Goal: Entertainment & Leisure: Consume media (video, audio)

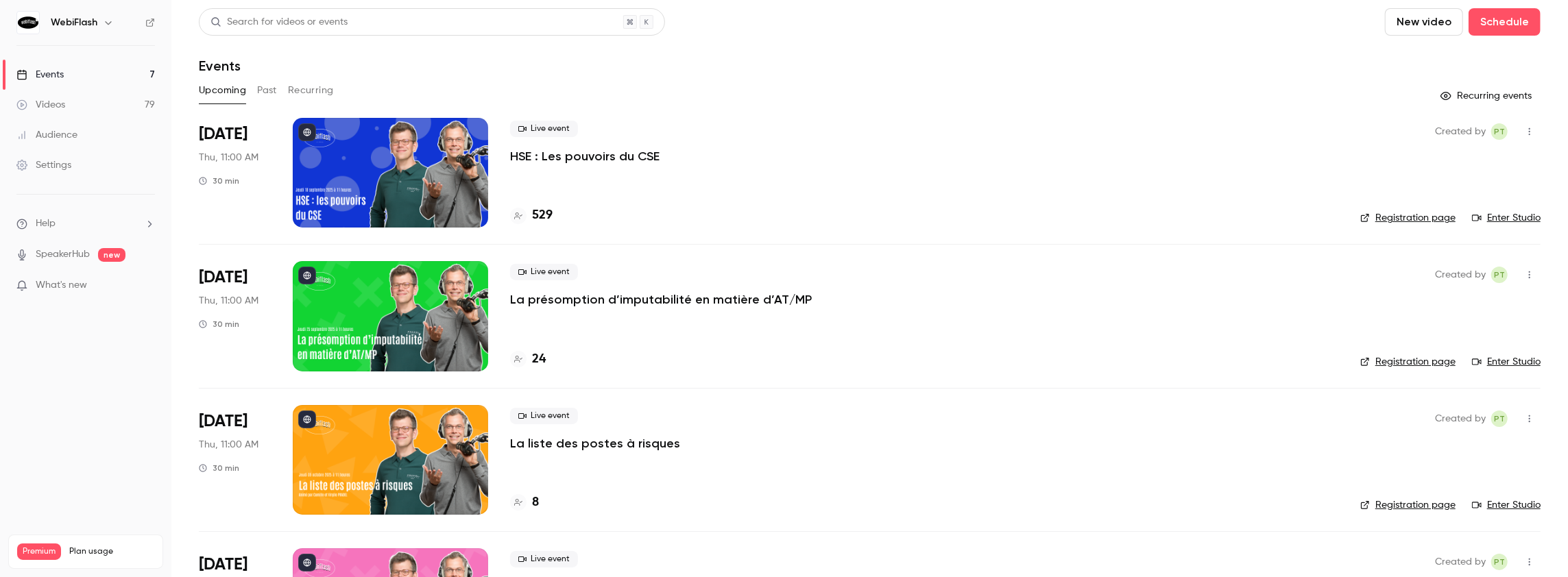
click at [267, 90] on button "Past" at bounding box center [267, 90] width 20 height 22
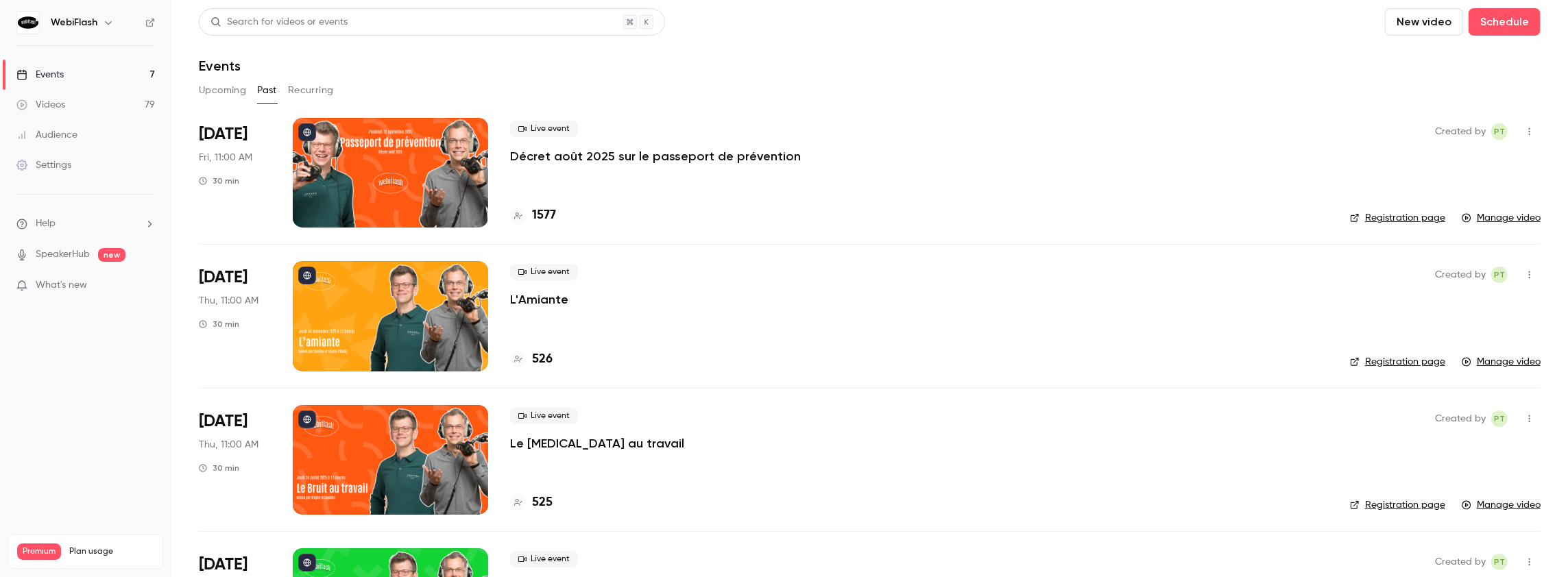
click at [567, 156] on p "Décret août 2025 sur le passeport de prévention" at bounding box center [655, 156] width 290 height 17
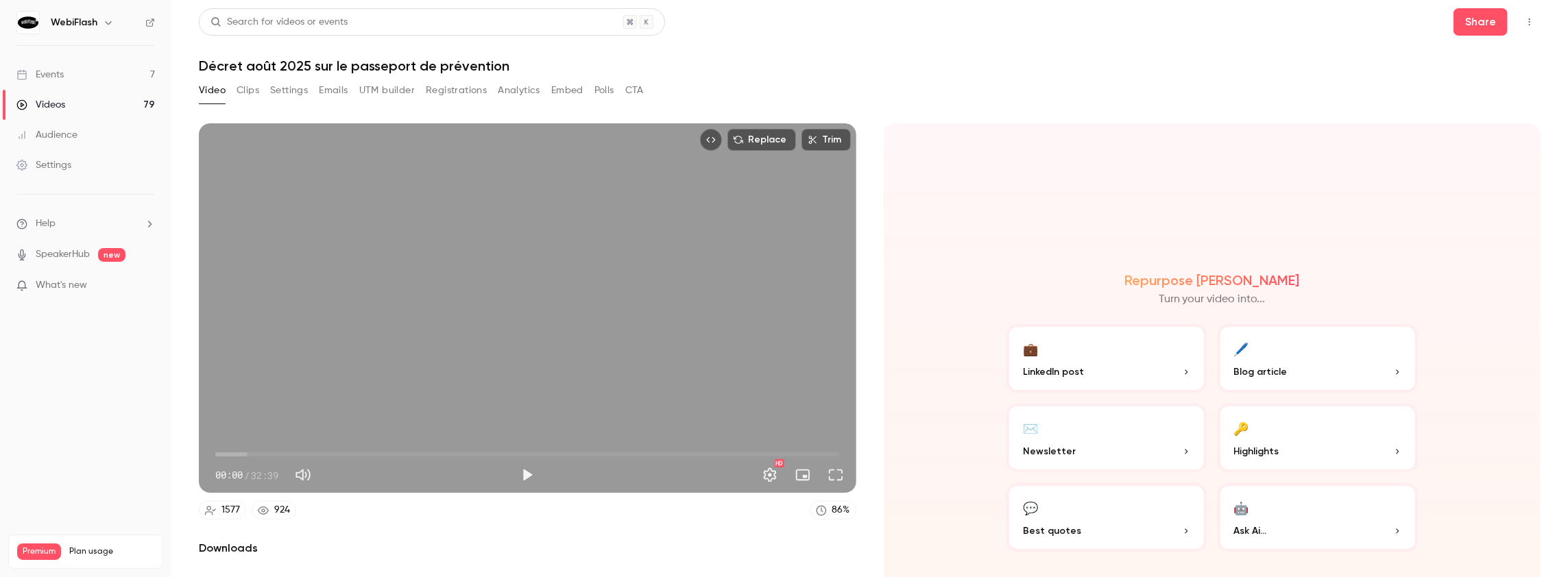
click at [521, 91] on button "Analytics" at bounding box center [518, 90] width 42 height 22
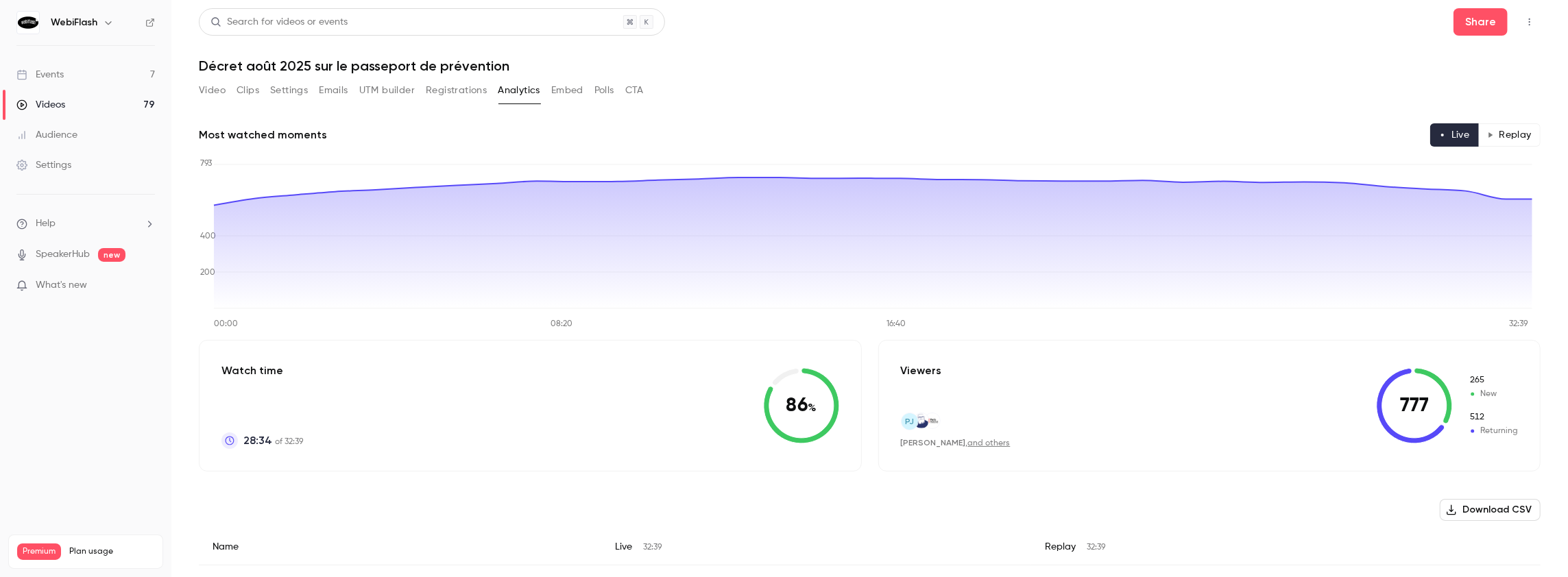
click at [1520, 135] on button "Replay" at bounding box center [1510, 135] width 63 height 24
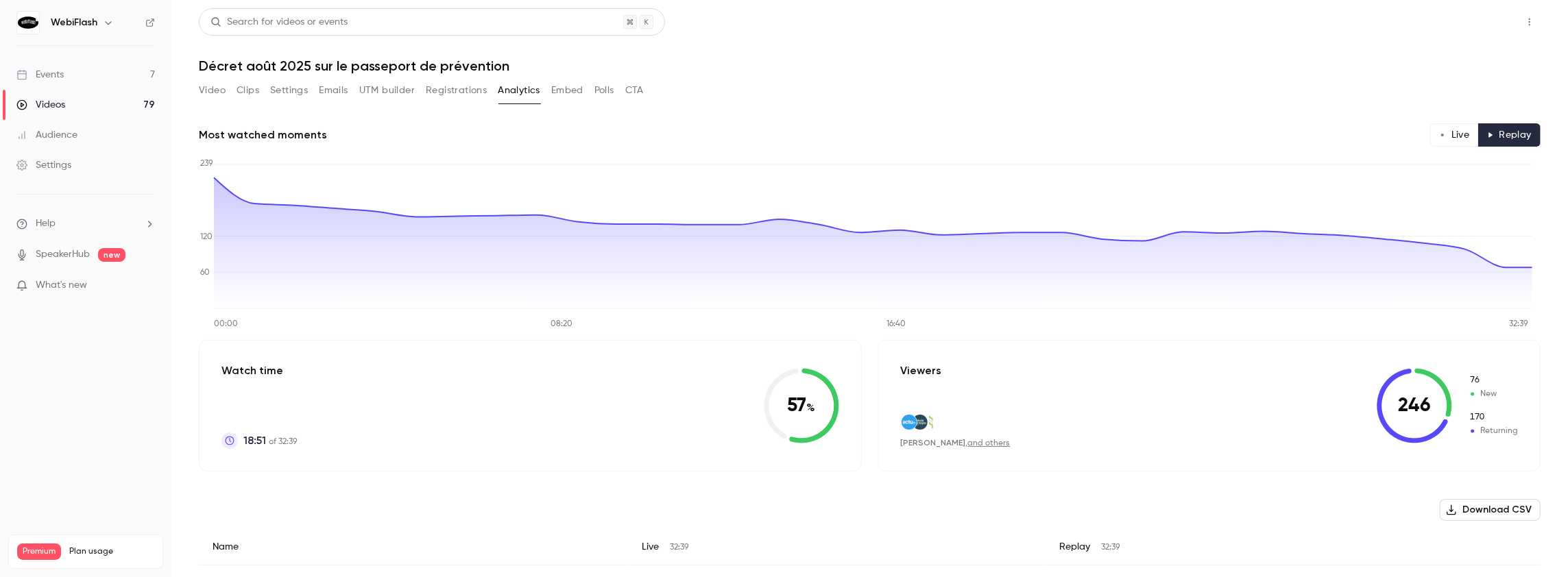
click at [1486, 18] on button "Share" at bounding box center [1480, 22] width 54 height 27
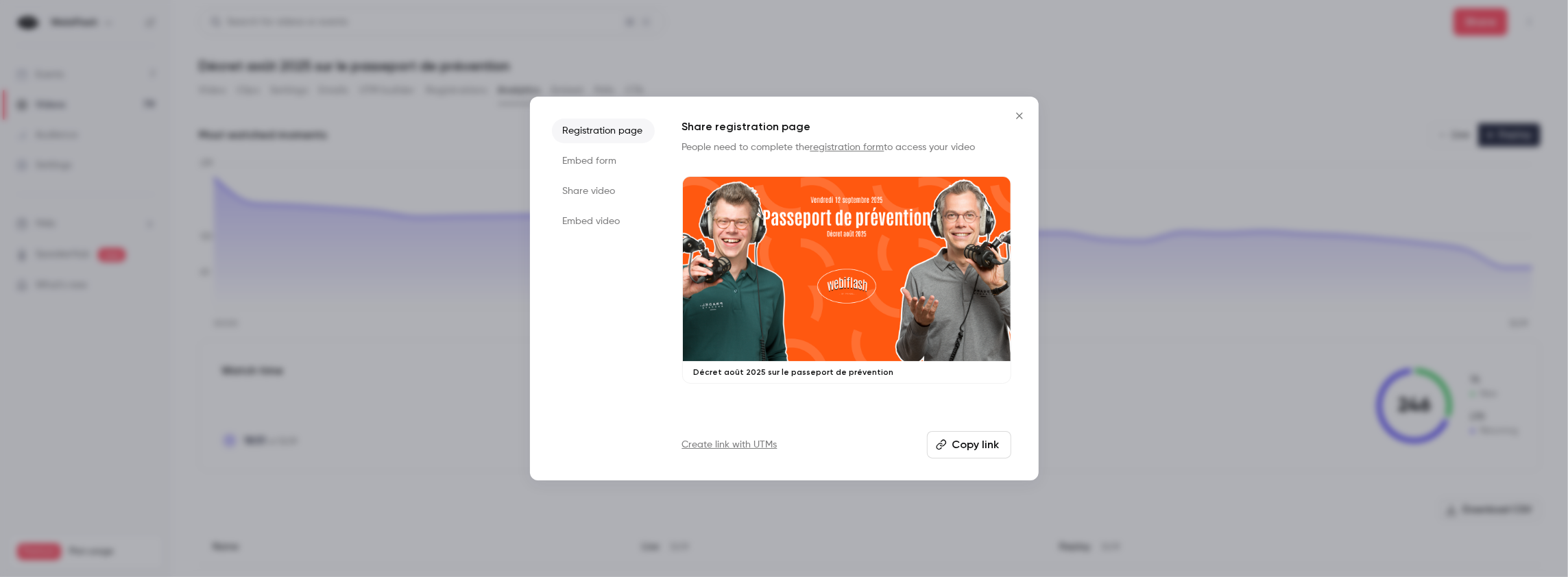
click at [1354, 58] on div at bounding box center [784, 288] width 1568 height 577
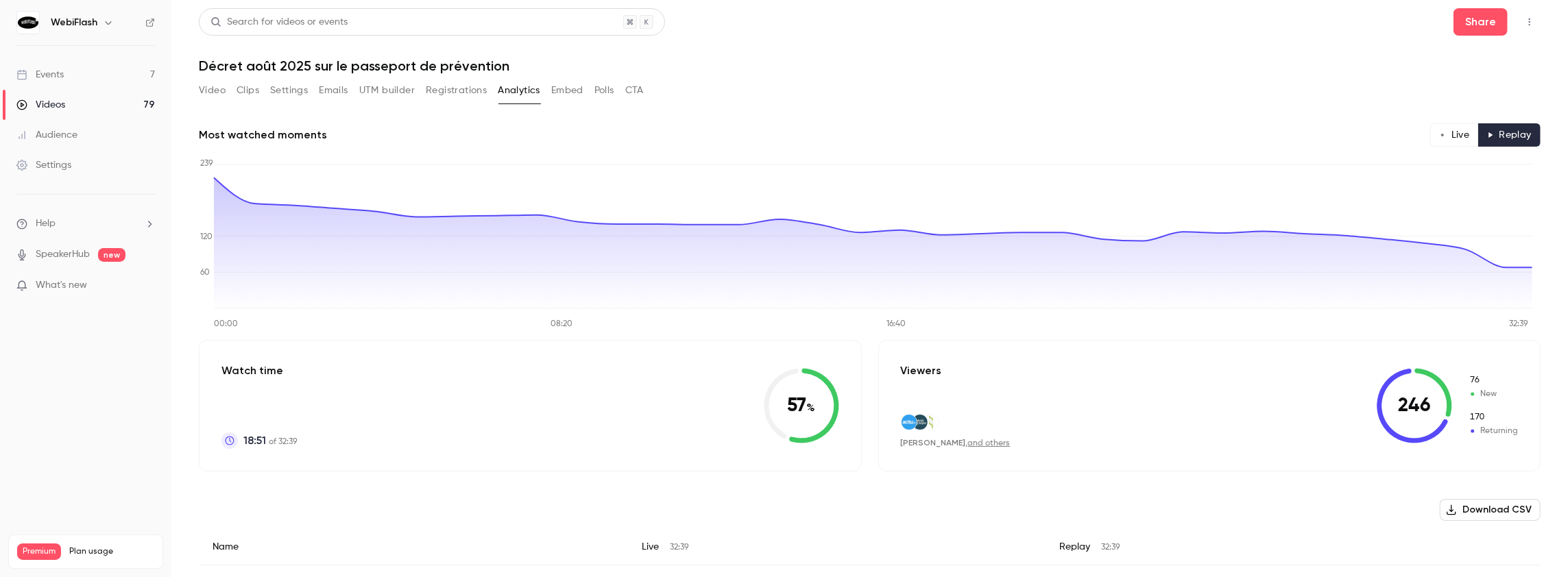
click at [208, 94] on button "Video" at bounding box center [212, 90] width 26 height 22
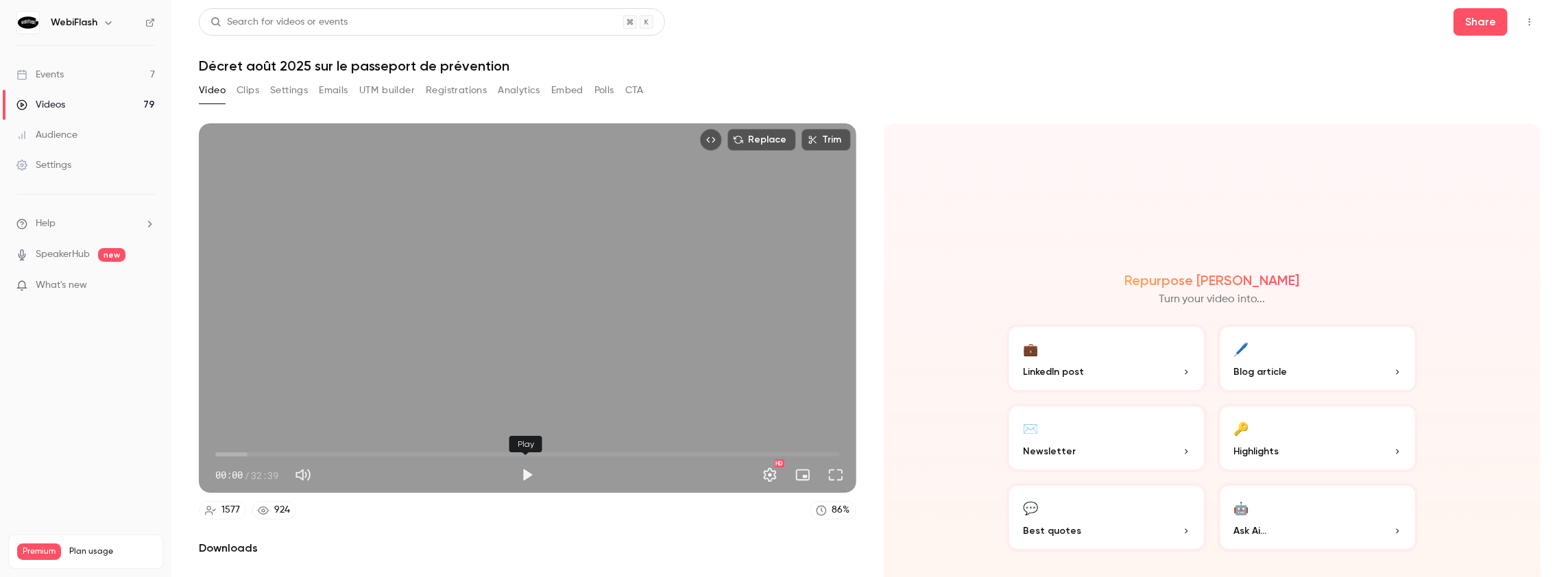
click at [527, 475] on button "Play" at bounding box center [527, 475] width 27 height 27
click at [527, 472] on button "Play" at bounding box center [527, 475] width 27 height 27
click at [523, 468] on button "Play" at bounding box center [527, 475] width 27 height 27
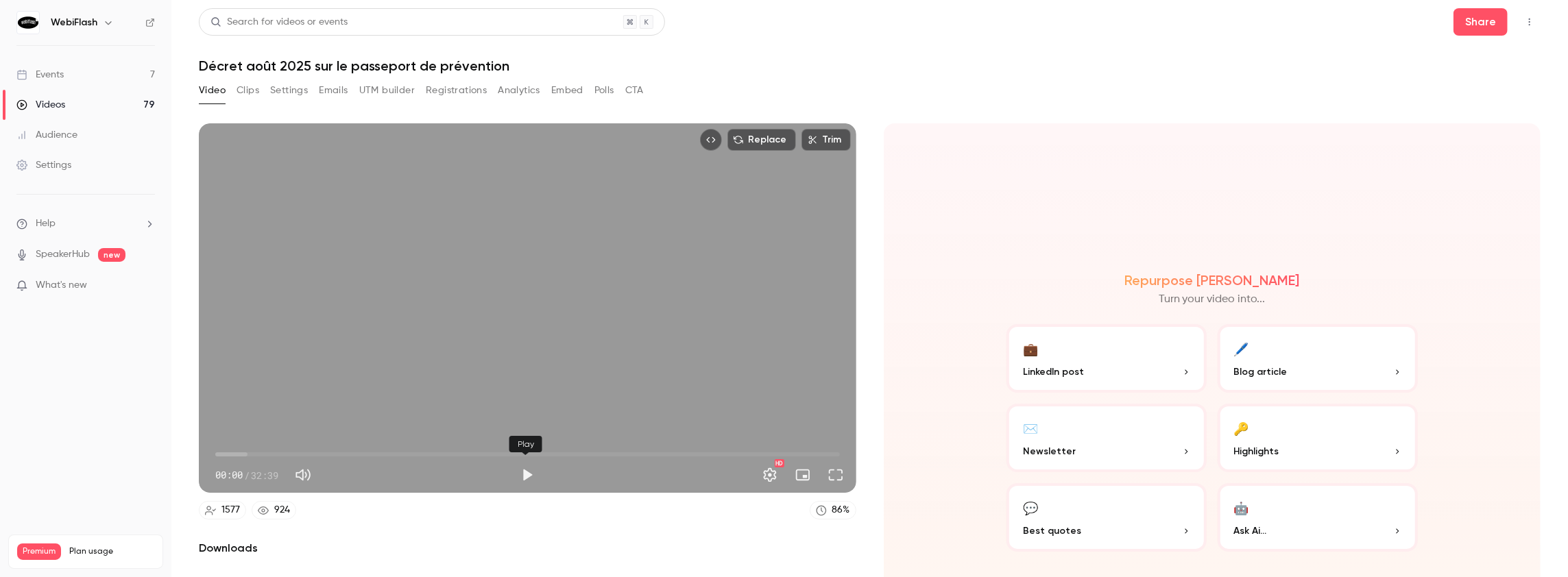
click at [523, 468] on button "Play" at bounding box center [527, 475] width 27 height 27
click at [254, 90] on button "Clips" at bounding box center [247, 90] width 23 height 22
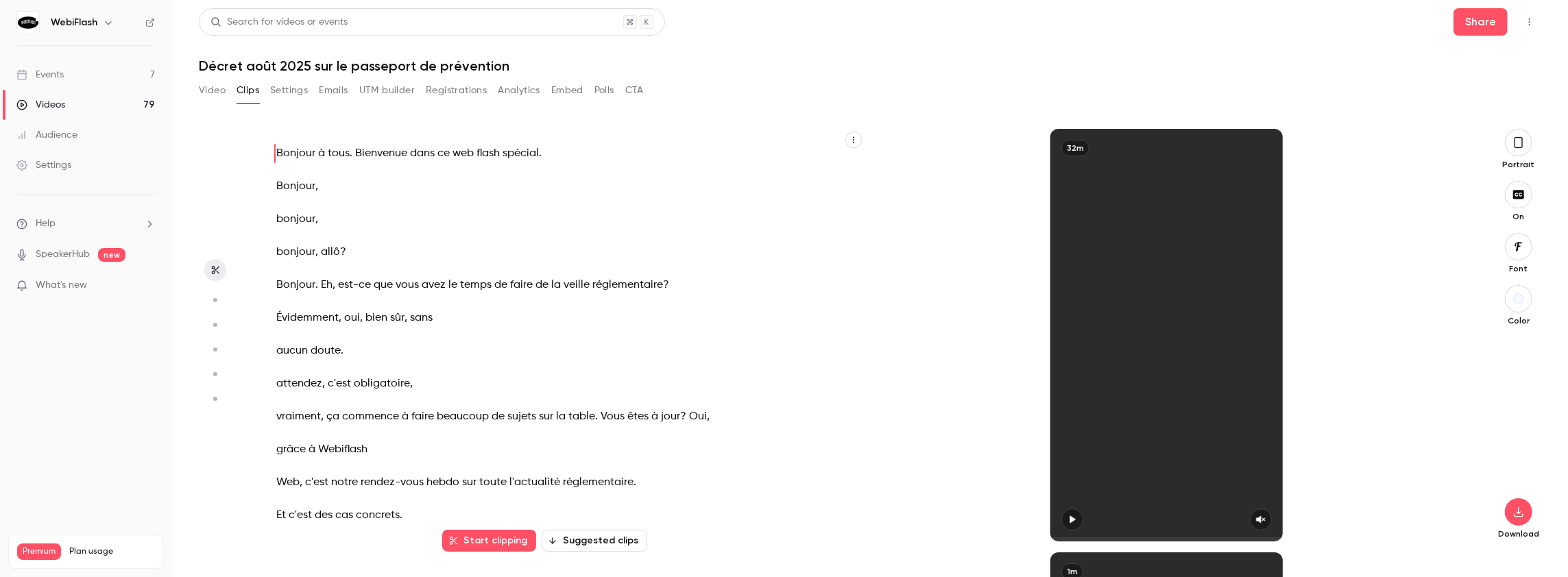
click at [1073, 525] on button "button" at bounding box center [1072, 519] width 22 height 22
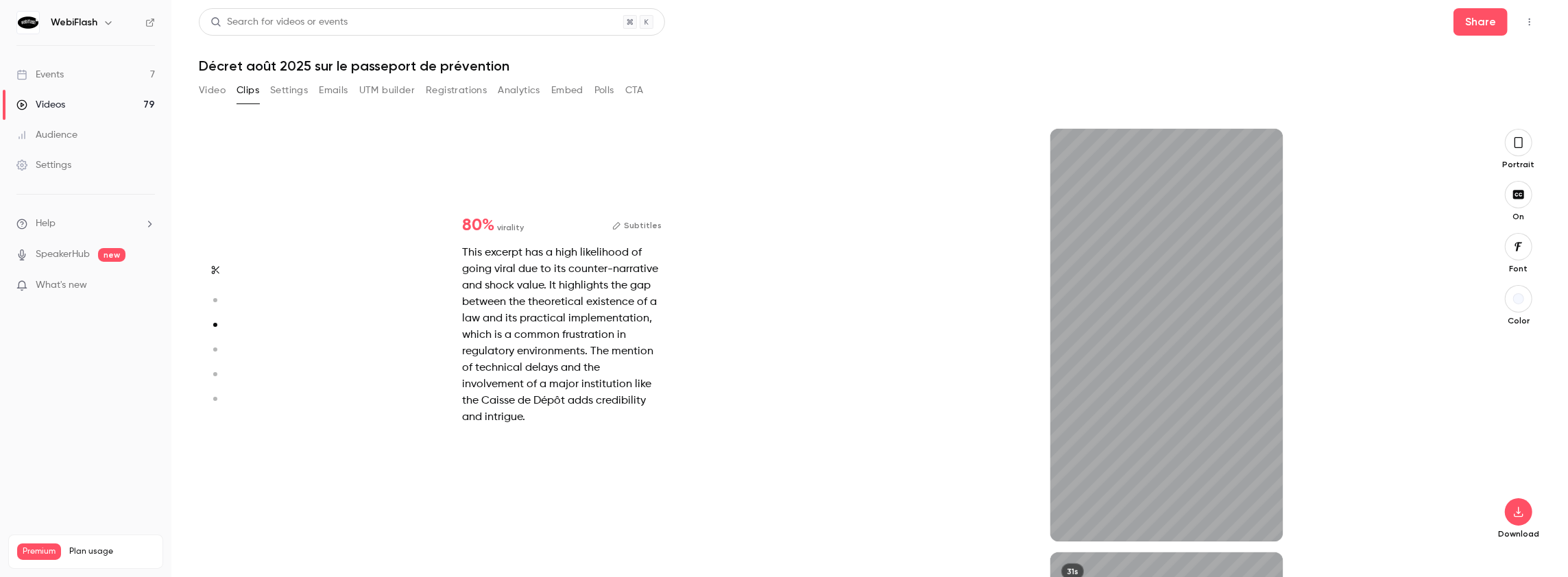
scroll to position [424, 0]
click at [646, 227] on button "Subtitles" at bounding box center [637, 226] width 49 height 17
type input "*"
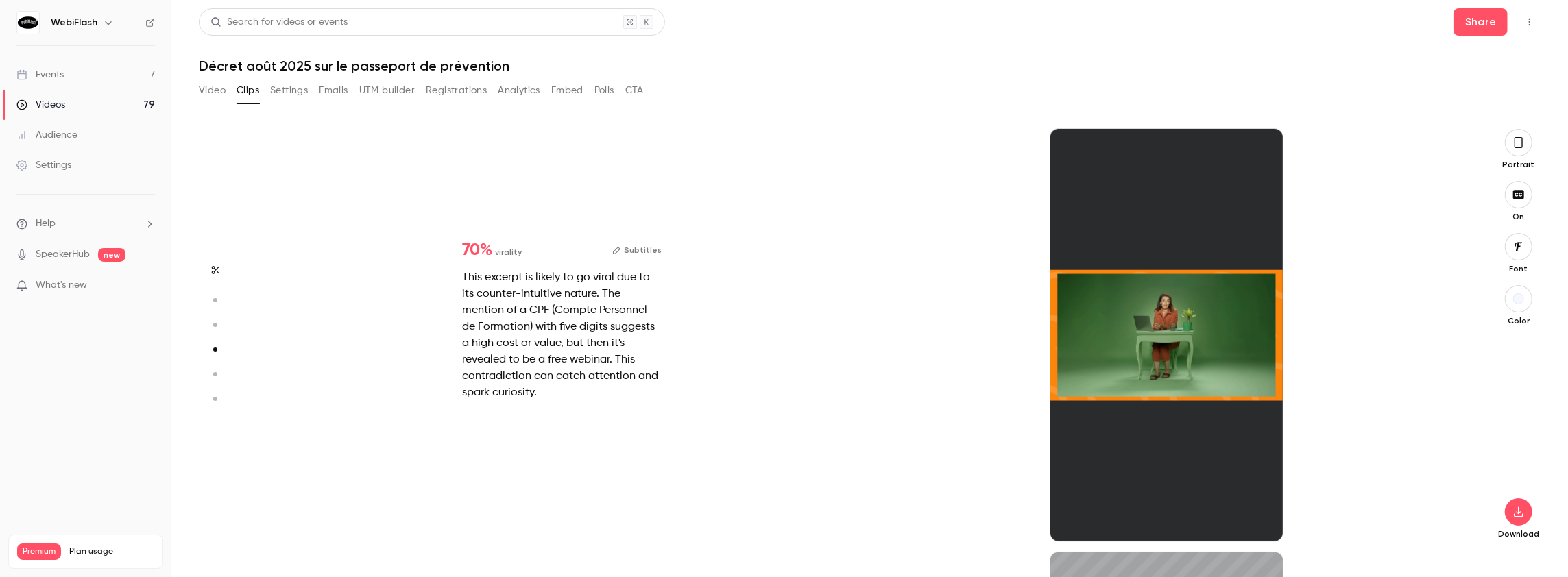
scroll to position [1272, 0]
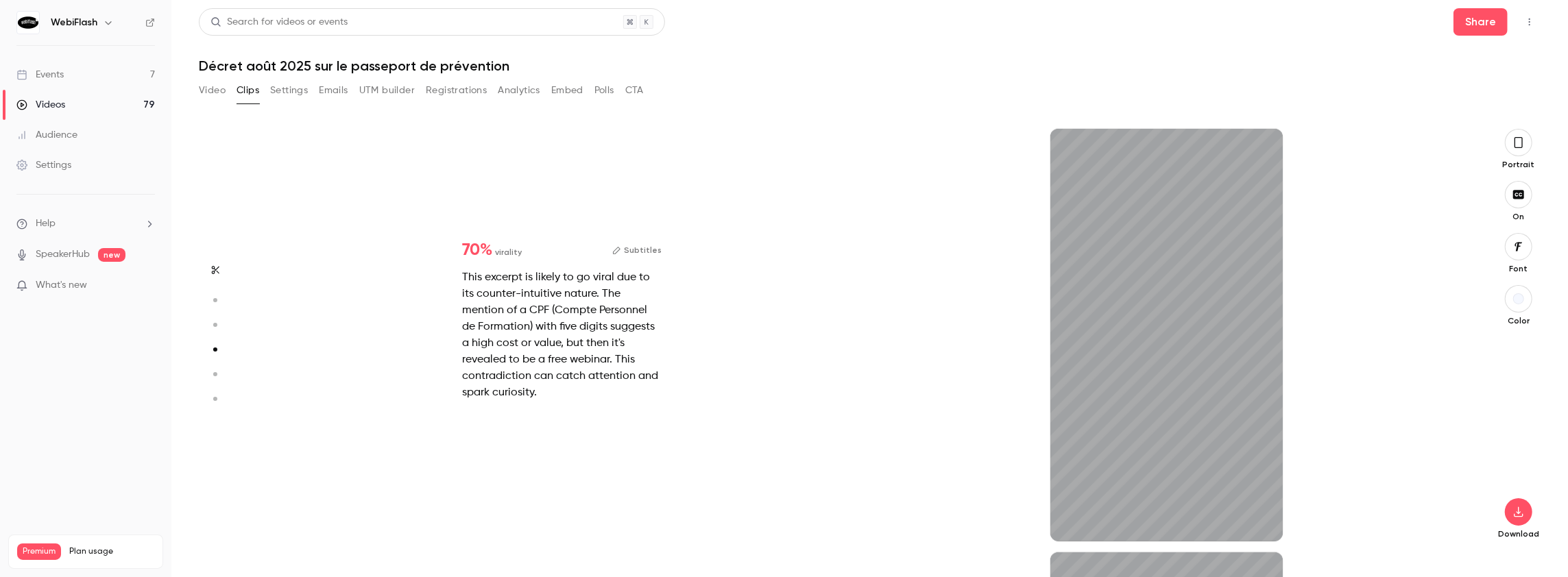
type input "*"
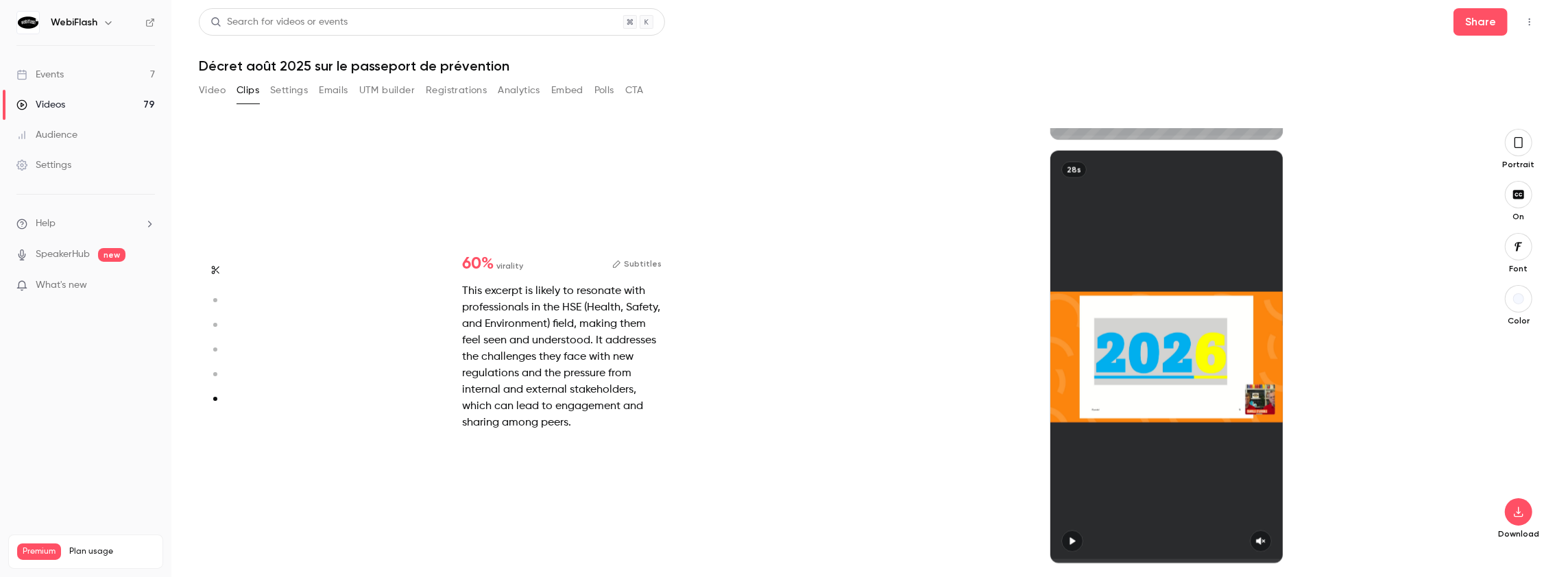
scroll to position [2097, 0]
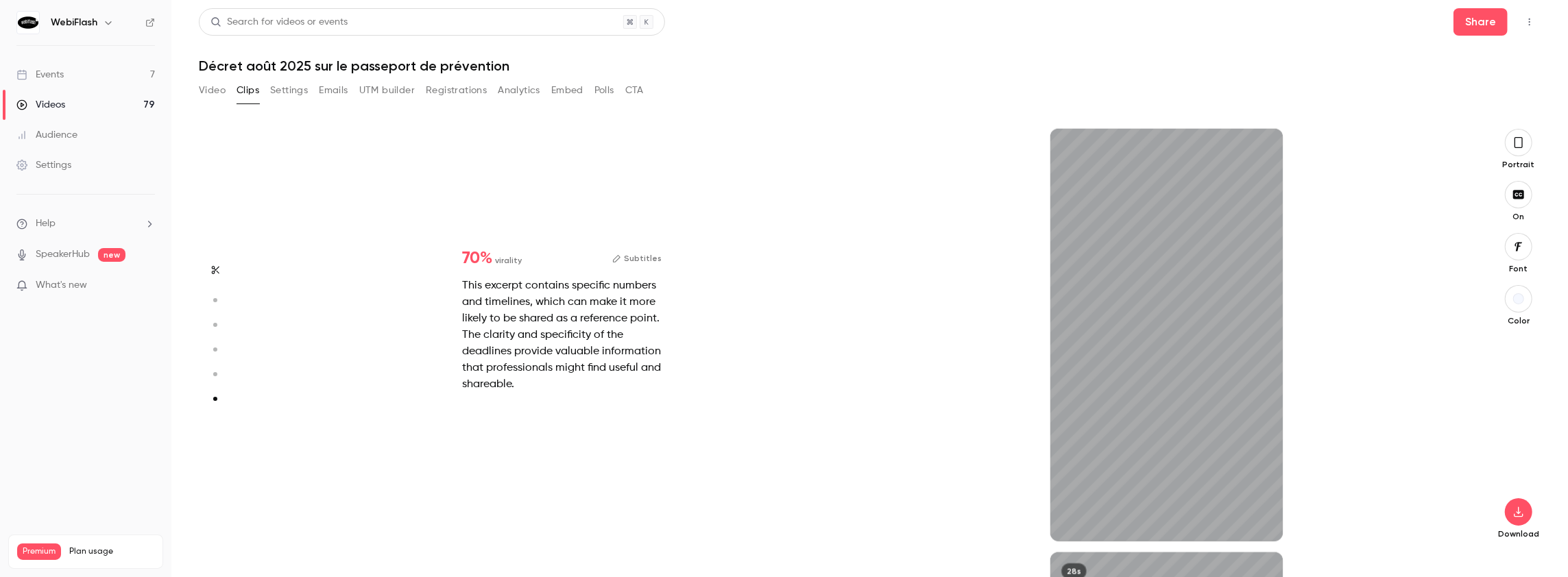
type input "*"
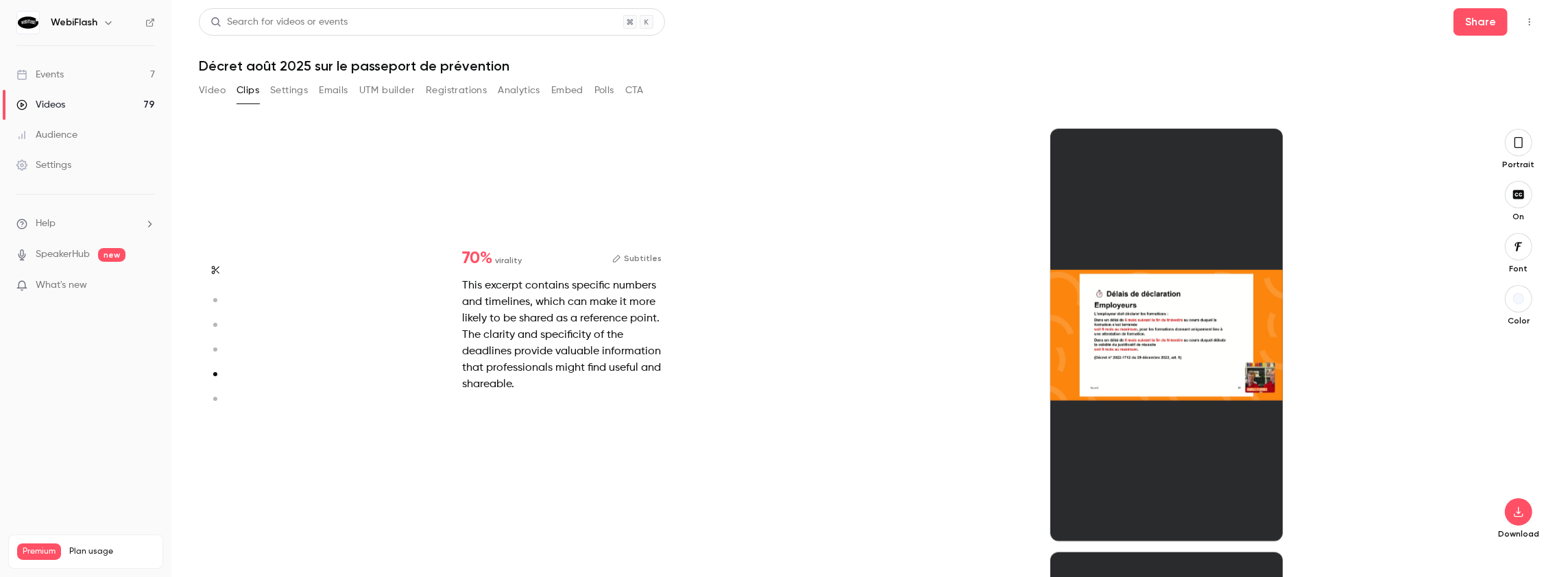
scroll to position [1695, 0]
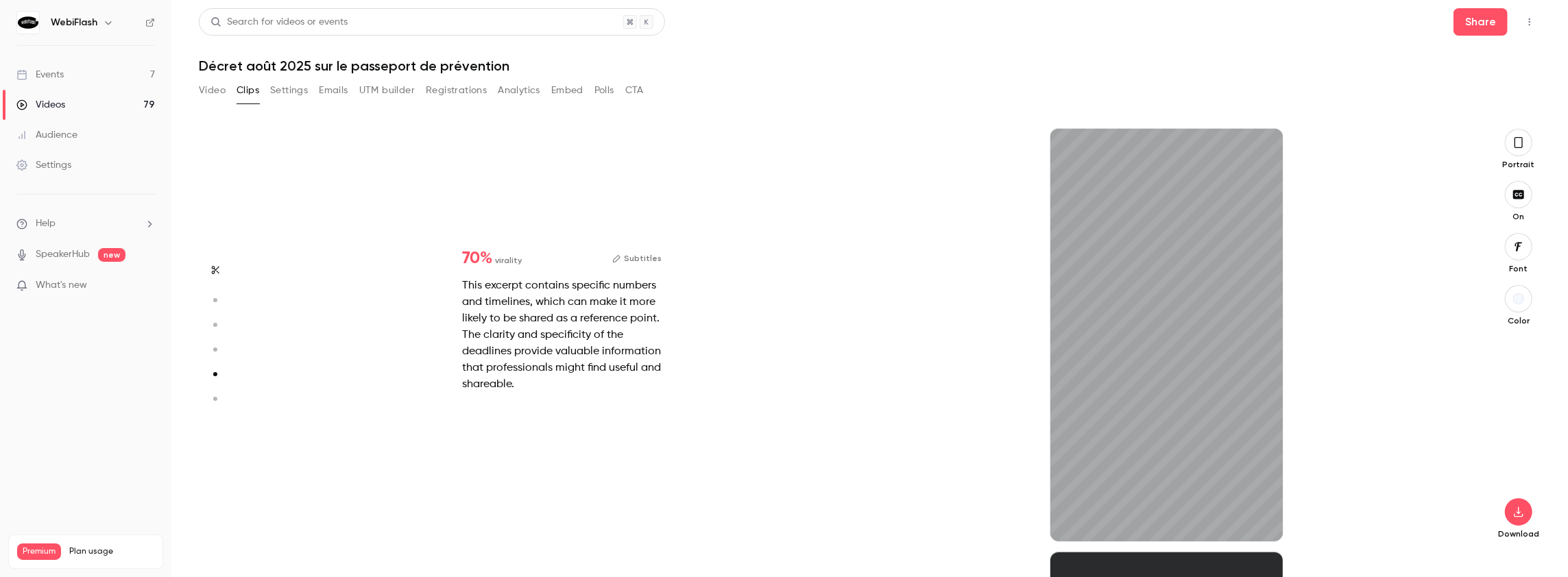
click at [208, 94] on button "Video" at bounding box center [212, 90] width 26 height 22
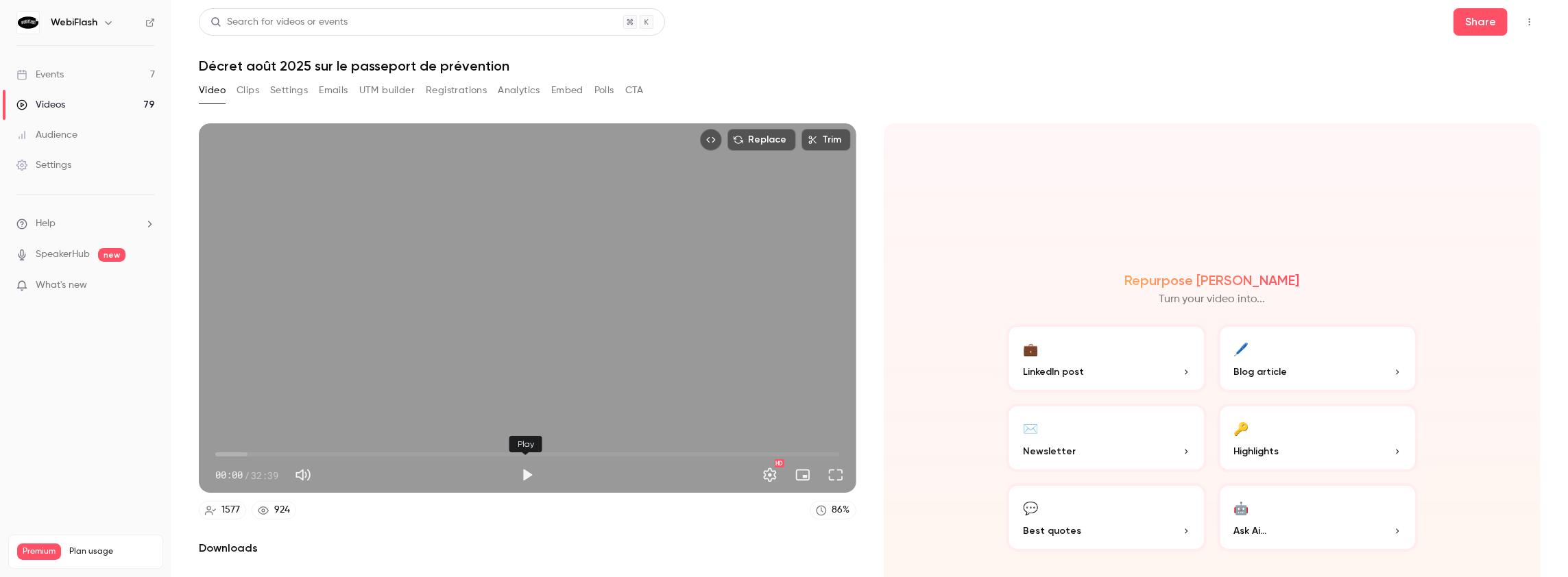
click at [528, 475] on button "Play" at bounding box center [527, 475] width 27 height 27
click at [525, 473] on button "Play" at bounding box center [527, 475] width 27 height 27
click at [420, 451] on span "10:47" at bounding box center [527, 454] width 625 height 22
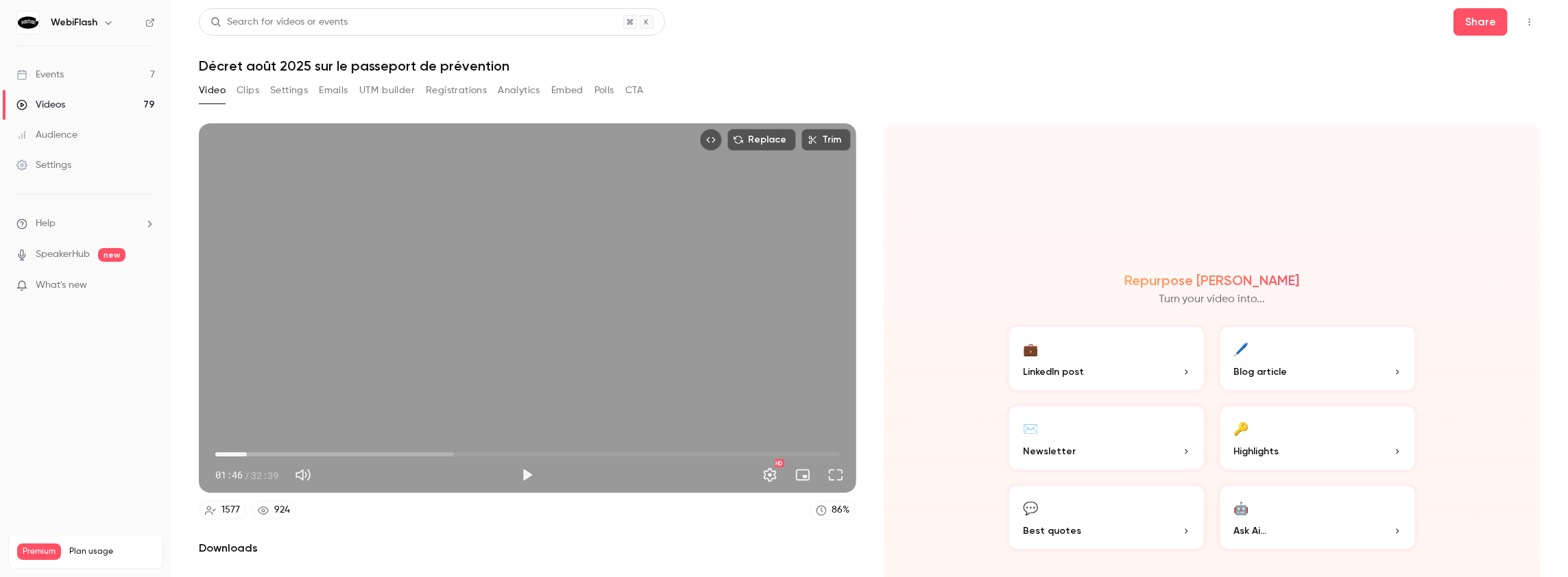
drag, startPoint x: 420, startPoint y: 451, endPoint x: 237, endPoint y: 449, distance: 183.0
click at [244, 452] on span "01:39" at bounding box center [246, 454] width 4 height 4
drag, startPoint x: 228, startPoint y: 453, endPoint x: 204, endPoint y: 455, distance: 24.1
click at [204, 455] on div "00:00 00:00 / 32:39 HD" at bounding box center [528, 464] width 657 height 58
click at [521, 469] on button "Play" at bounding box center [527, 475] width 27 height 27
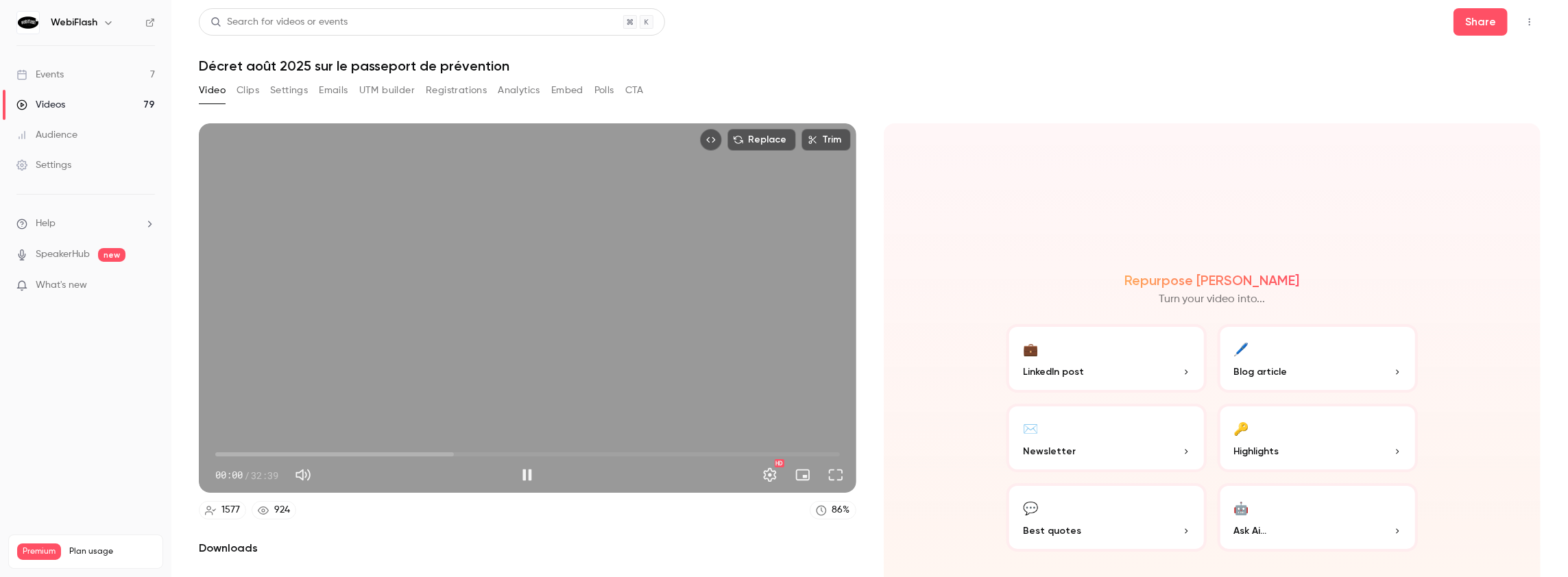
drag, startPoint x: 221, startPoint y: 453, endPoint x: 210, endPoint y: 453, distance: 11.0
click at [213, 453] on span "00:00" at bounding box center [215, 454] width 4 height 4
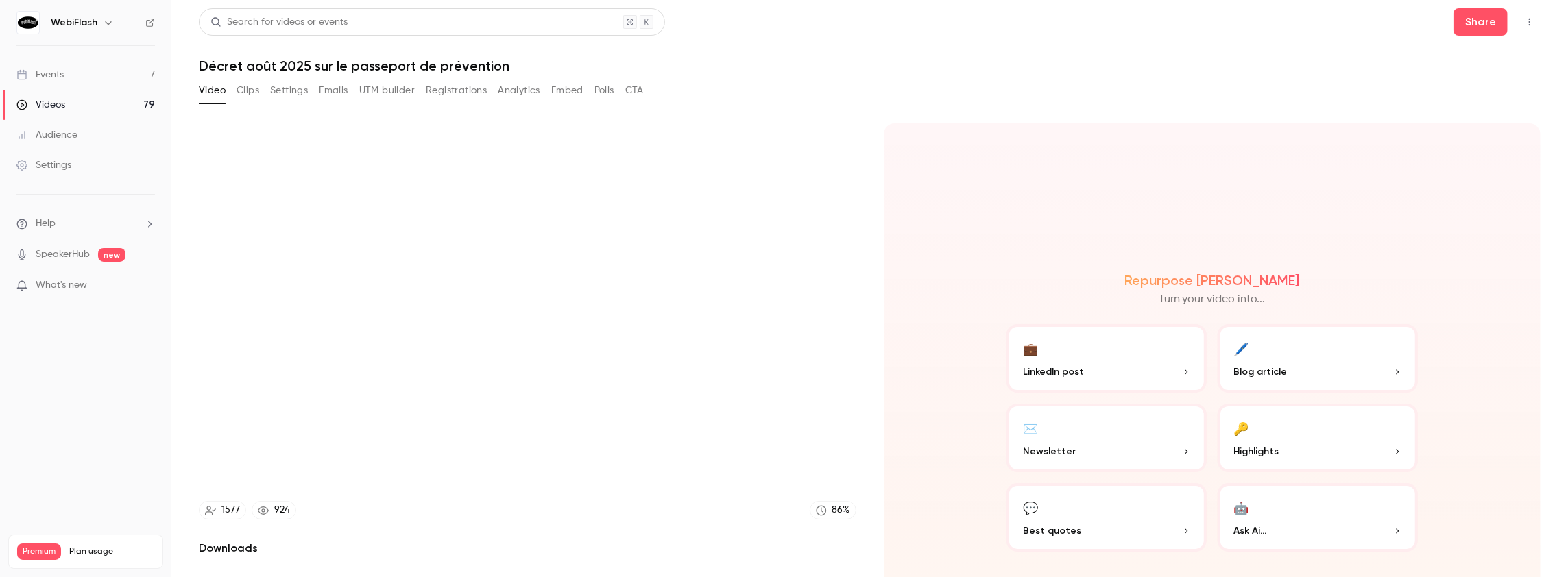
type input "*****"
